Goal: Information Seeking & Learning: Learn about a topic

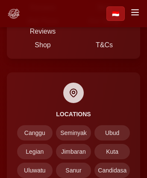
click at [14, 7] on img at bounding box center [14, 14] width 14 height 14
